Goal: Information Seeking & Learning: Understand process/instructions

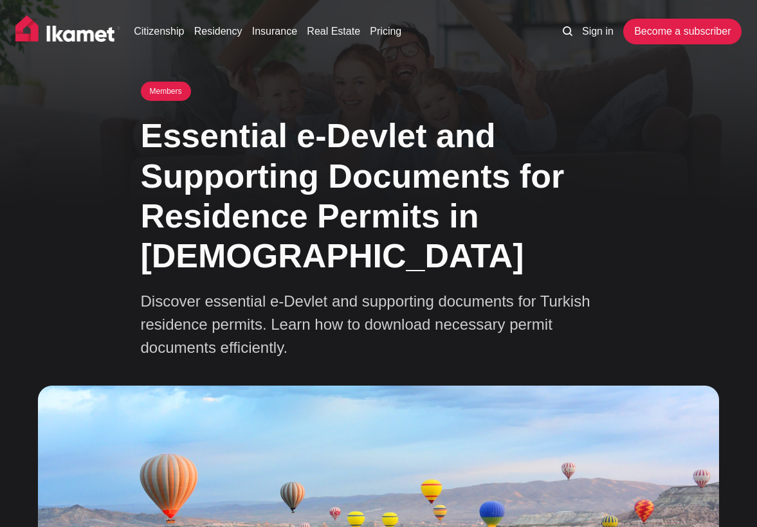
click at [344, 201] on h1 "Essential e-Devlet and Supporting Documents for Residence Permits in Turkey" at bounding box center [379, 196] width 476 height 161
click at [611, 36] on ul "Sign in Become a subscriber" at bounding box center [647, 32] width 189 height 26
click at [597, 37] on link "Sign in" at bounding box center [598, 31] width 32 height 15
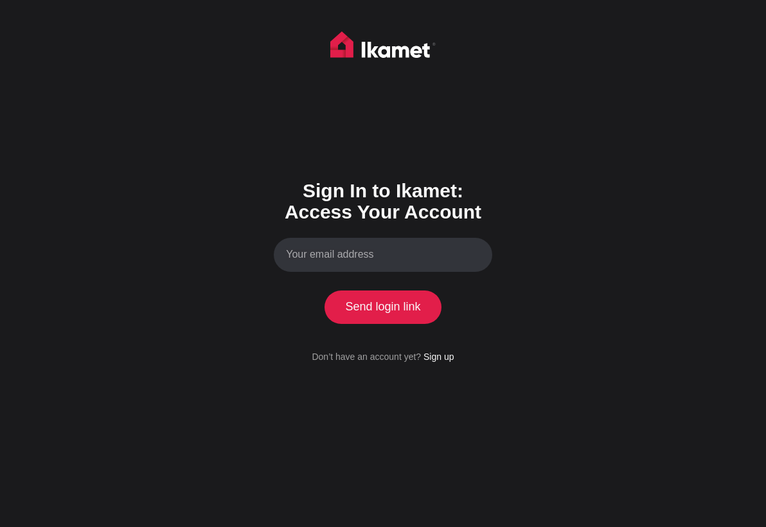
click at [424, 261] on input "Your email address" at bounding box center [383, 255] width 219 height 34
type input "eyad.saqa@gmail.com"
click at [393, 316] on button "Send login link" at bounding box center [383, 307] width 117 height 33
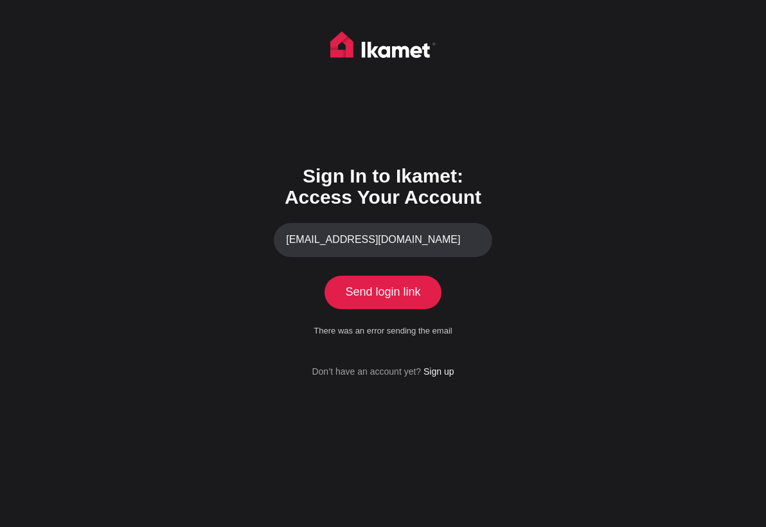
click at [398, 257] on input "eyad.saqa@gmail.com" at bounding box center [383, 240] width 219 height 34
click at [376, 296] on button "Send login link" at bounding box center [383, 292] width 117 height 33
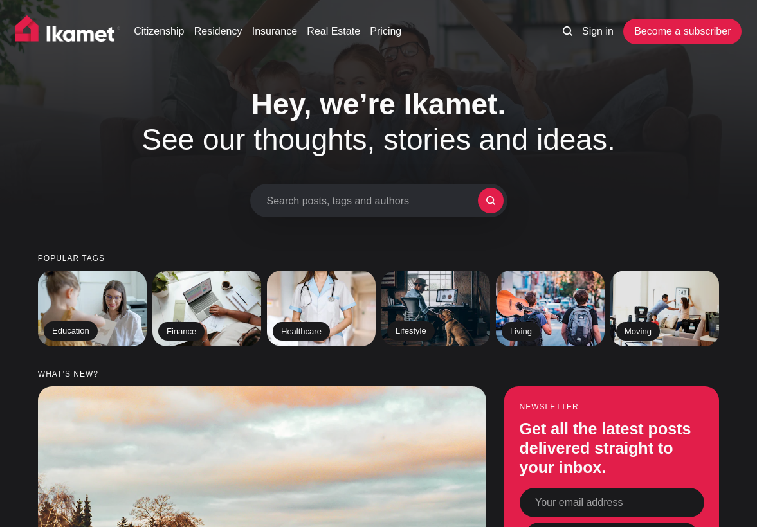
click at [606, 33] on link "Sign in" at bounding box center [598, 31] width 32 height 15
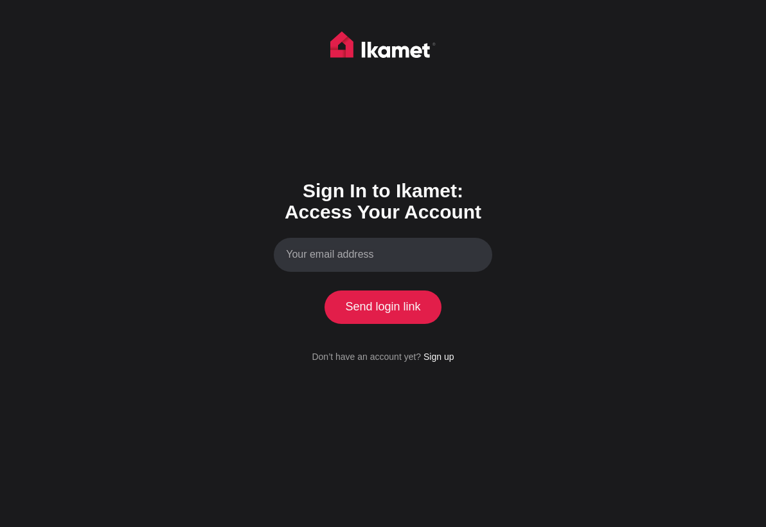
click at [391, 269] on input "Your email address" at bounding box center [383, 255] width 219 height 34
type input "[EMAIL_ADDRESS][DOMAIN_NAME]"
click at [391, 311] on button "Send login link" at bounding box center [383, 307] width 117 height 33
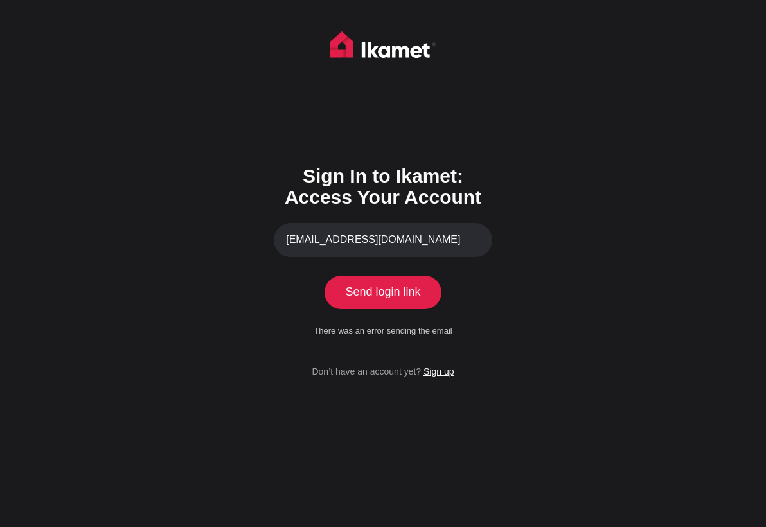
click at [439, 377] on link "Sign up" at bounding box center [439, 372] width 30 height 10
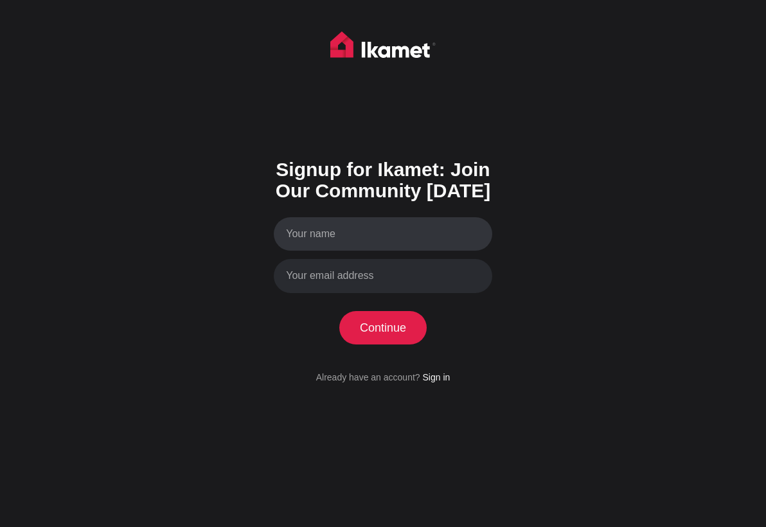
click at [374, 249] on input "Your name" at bounding box center [383, 234] width 219 height 34
click at [372, 246] on input "Your name" at bounding box center [383, 234] width 219 height 34
type input "eyad"
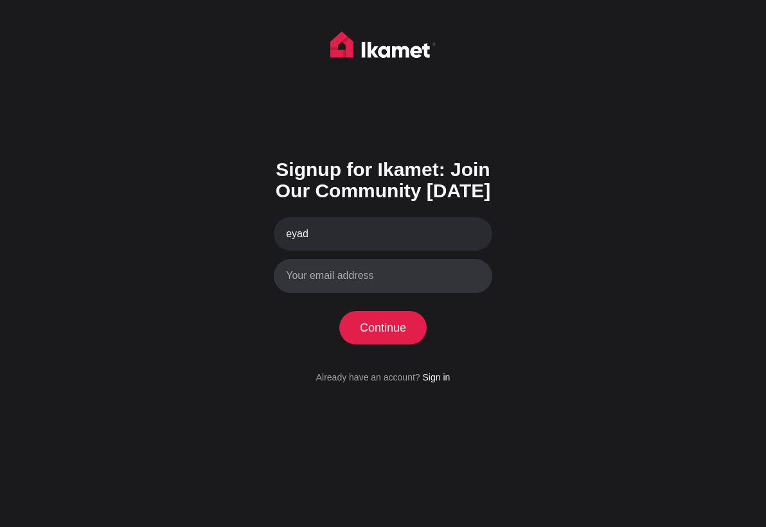
click at [379, 267] on input "Your email address" at bounding box center [383, 276] width 219 height 34
type input "eyad.saqa@gmail.com"
click at [392, 336] on button "Continue" at bounding box center [383, 327] width 88 height 33
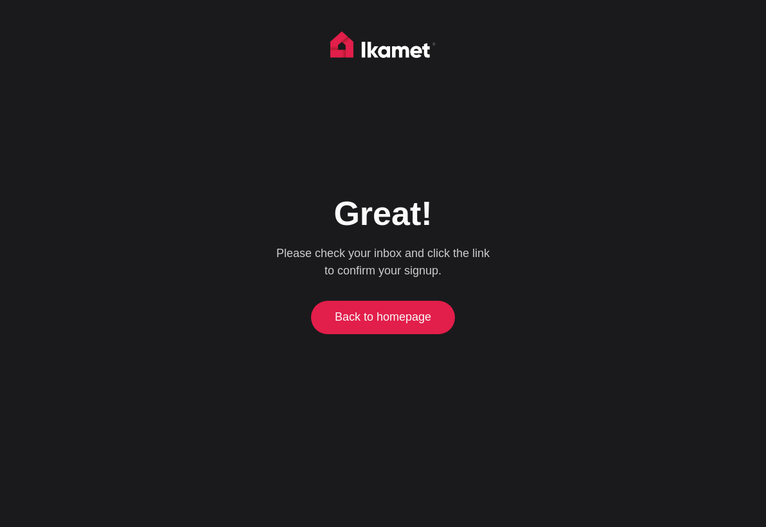
click at [388, 305] on link "Back to homepage" at bounding box center [383, 317] width 138 height 33
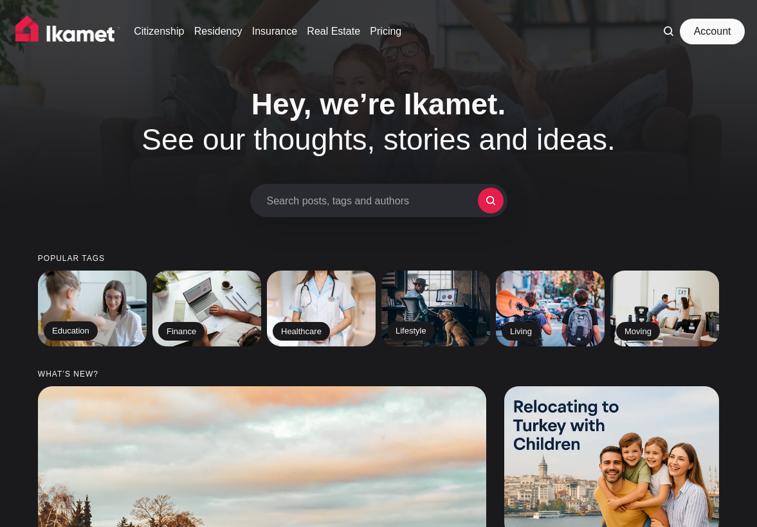
click at [608, 39] on link "Account" at bounding box center [712, 32] width 59 height 26
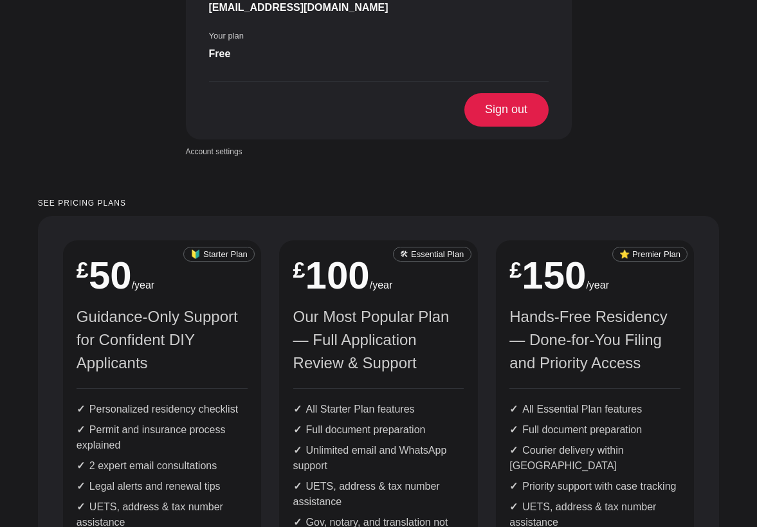
scroll to position [401, 0]
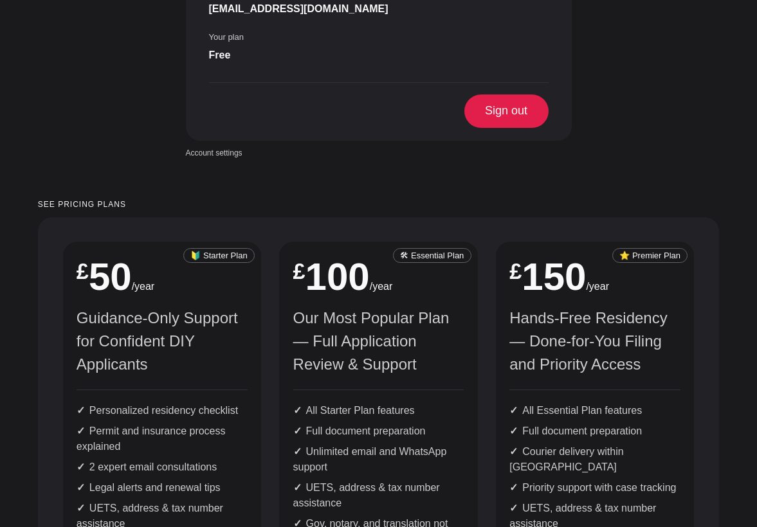
click at [442, 248] on small "🛠 Essential Plan" at bounding box center [432, 255] width 78 height 15
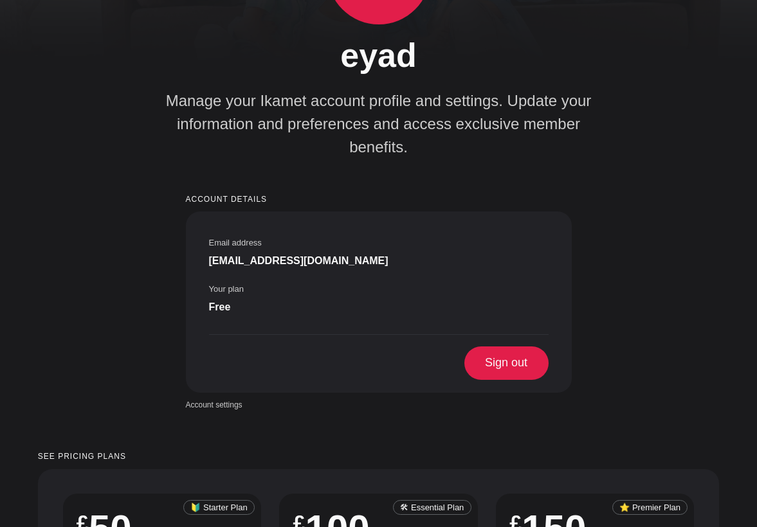
scroll to position [0, 0]
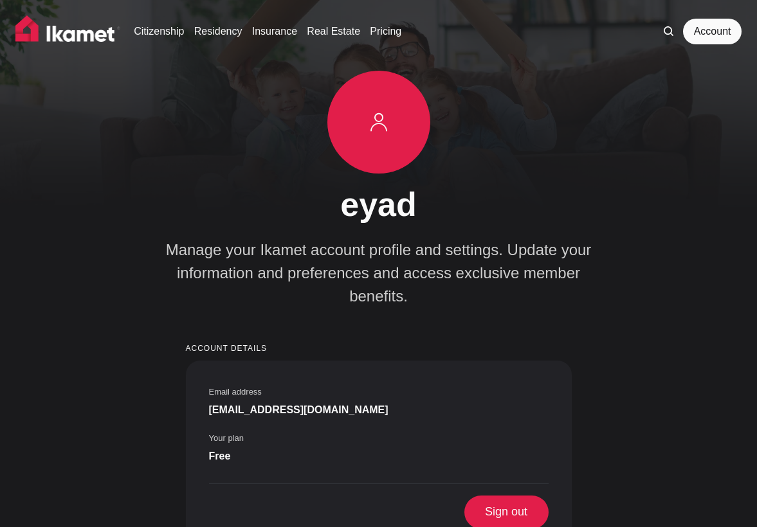
click at [626, 212] on div "eyad Manage your Ikamet account profile and settings. Update your information a…" at bounding box center [378, 189] width 681 height 237
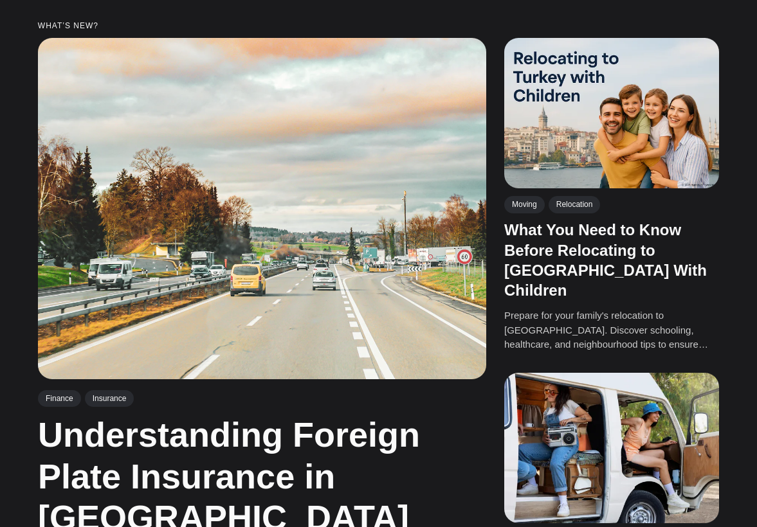
scroll to position [31, 0]
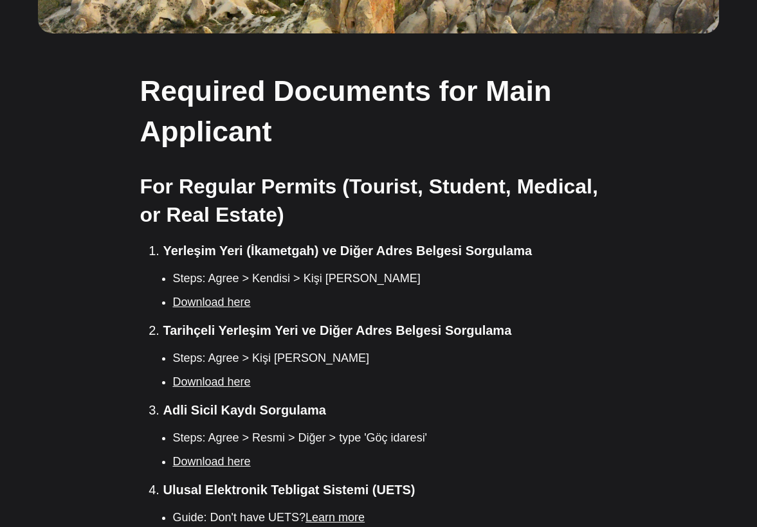
scroll to position [761, 0]
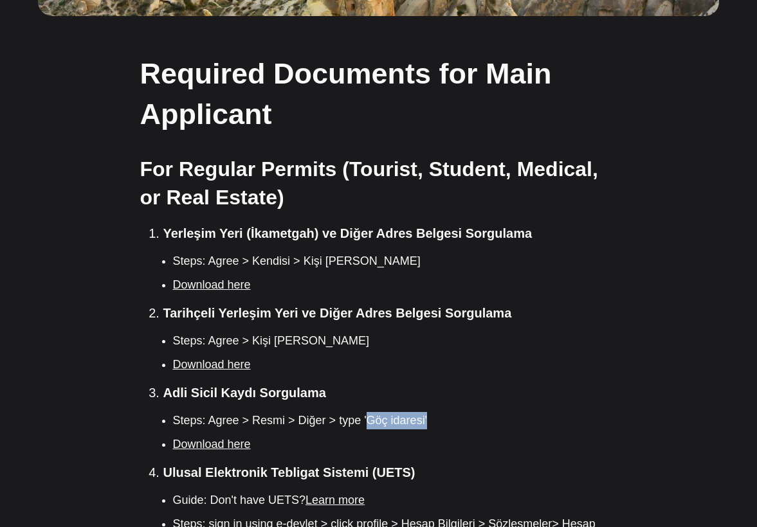
drag, startPoint x: 367, startPoint y: 379, endPoint x: 426, endPoint y: 374, distance: 59.4
click at [426, 412] on li "Steps: Agree > Resmi > Diğer > type 'Göç idaresi'" at bounding box center [395, 420] width 444 height 17
click at [428, 412] on li "Steps: Agree > Resmi > Diğer > type 'Göç idaresi'" at bounding box center [395, 420] width 444 height 17
drag, startPoint x: 424, startPoint y: 380, endPoint x: 368, endPoint y: 382, distance: 56.0
click at [368, 412] on li "Steps: Agree > Resmi > Diğer > type 'Göç idaresi'" at bounding box center [395, 420] width 444 height 17
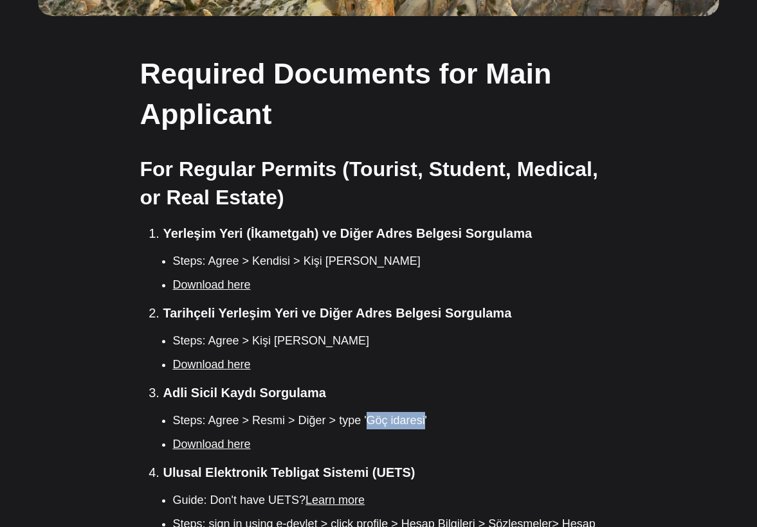
copy li "Göç idaresi"
click at [488, 414] on ol "Yerleşim Yeri (İkametgah) ve Diğer Adres Belgesi Sorgulama Steps: Agree > Kendi…" at bounding box center [383, 421] width 466 height 395
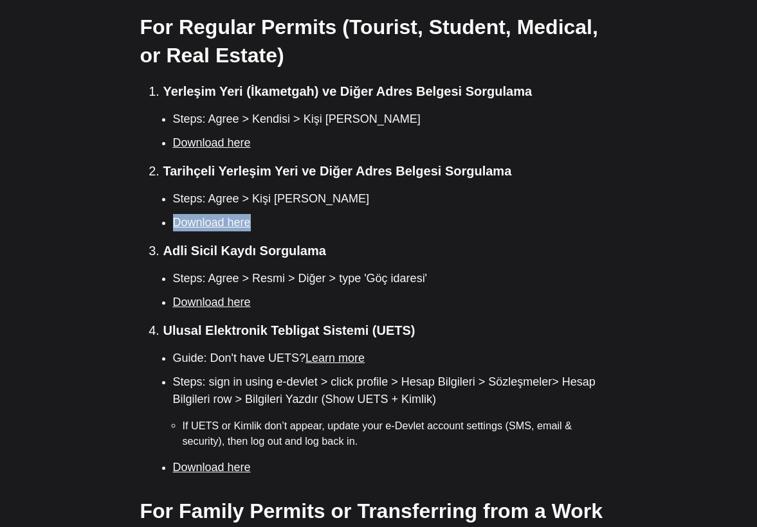
scroll to position [904, 0]
click at [584, 320] on li "Ulusal Elektronik Tebligat Sistemi (UETS) Guide: Don't have UETS? Learn more St…" at bounding box center [389, 398] width 453 height 156
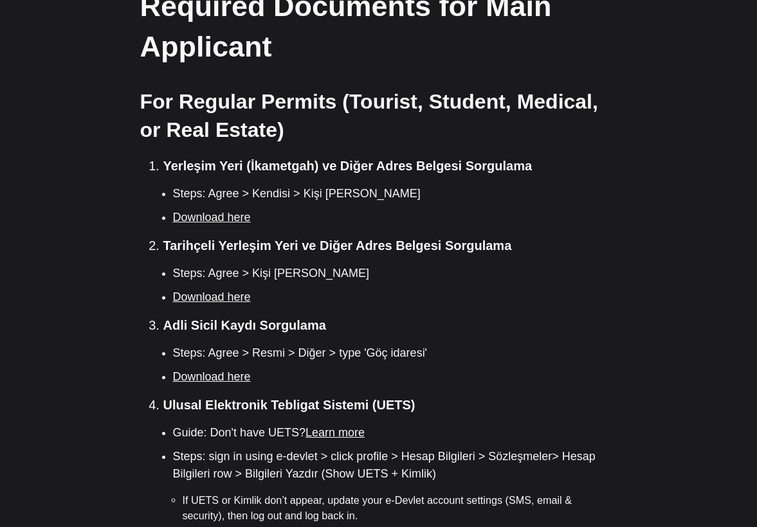
scroll to position [790, 0]
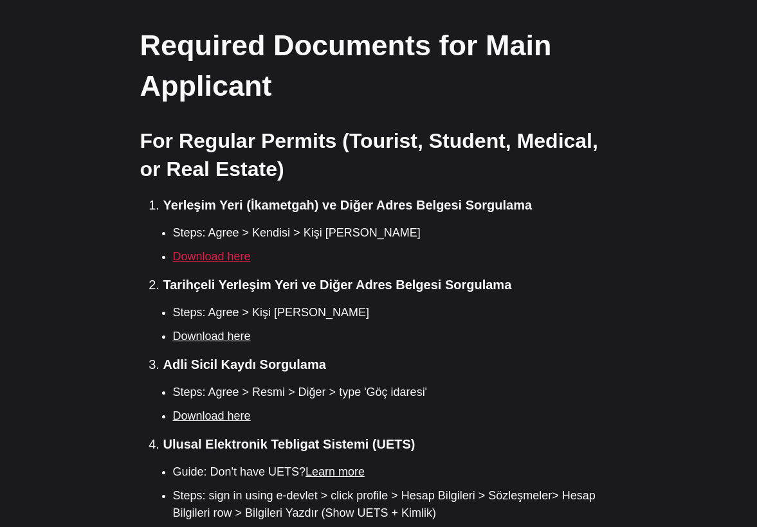
click at [226, 250] on link "Download here" at bounding box center [212, 256] width 78 height 13
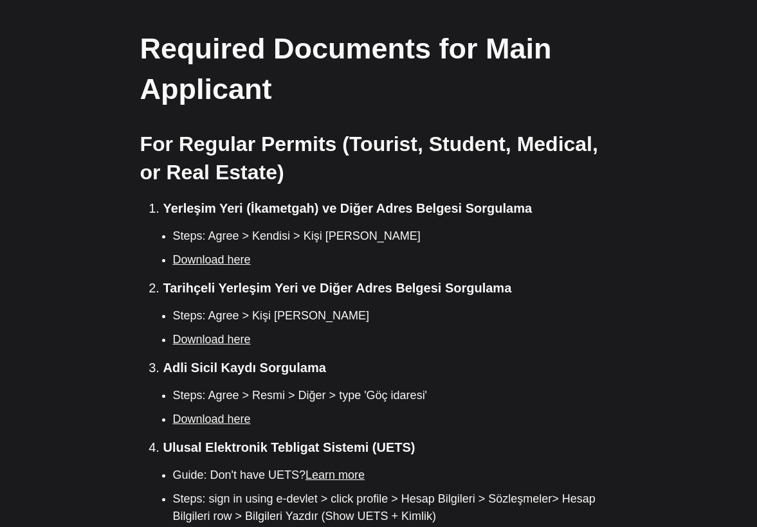
scroll to position [786, 0]
